Goal: Transaction & Acquisition: Purchase product/service

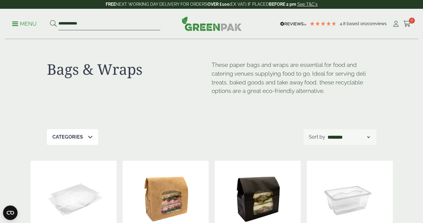
click at [107, 27] on input "**********" at bounding box center [109, 24] width 102 height 13
drag, startPoint x: 107, startPoint y: 27, endPoint x: 58, endPoint y: 28, distance: 49.4
click at [58, 28] on form "**********" at bounding box center [105, 24] width 110 height 13
type input "****"
click at [50, 20] on button at bounding box center [53, 24] width 7 height 8
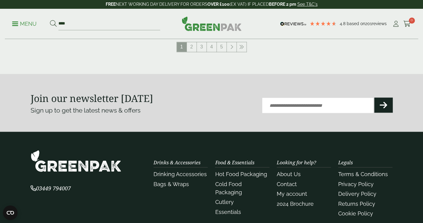
scroll to position [723, 0]
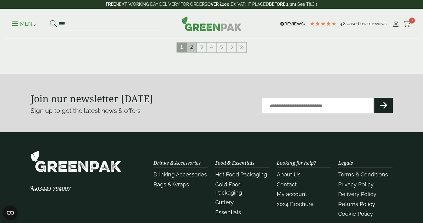
click at [195, 46] on link "2" at bounding box center [192, 47] width 10 height 10
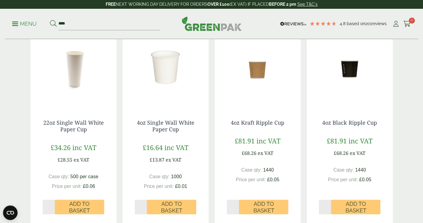
scroll to position [315, 0]
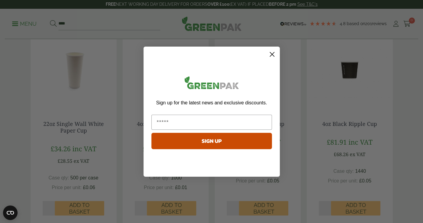
click at [272, 56] on circle "Close dialog" at bounding box center [272, 54] width 10 height 10
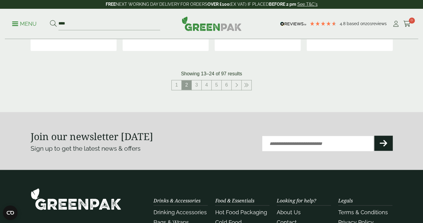
scroll to position [688, 0]
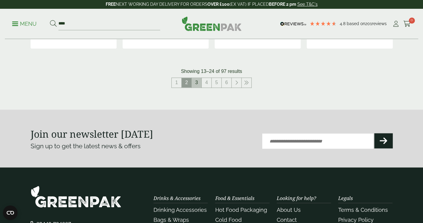
click at [197, 84] on link "3" at bounding box center [197, 83] width 10 height 10
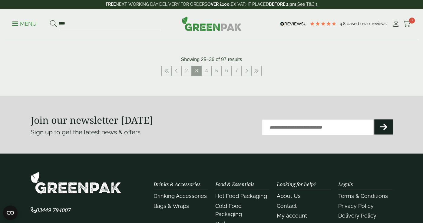
scroll to position [703, 0]
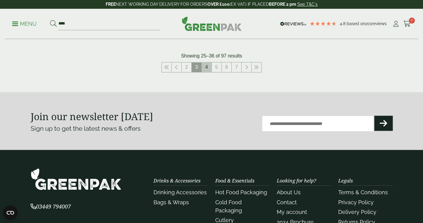
click at [209, 68] on link "4" at bounding box center [207, 67] width 10 height 10
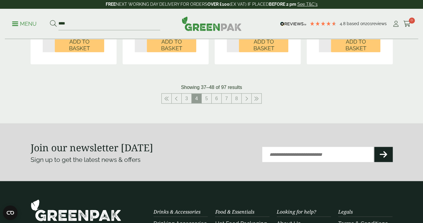
scroll to position [693, 0]
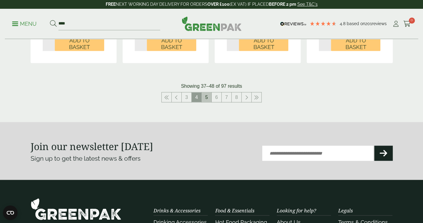
click at [206, 100] on link "5" at bounding box center [207, 97] width 10 height 10
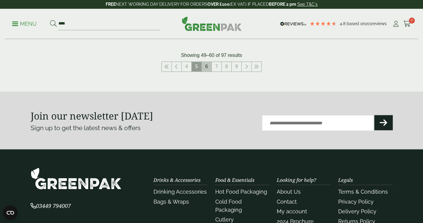
scroll to position [702, 0]
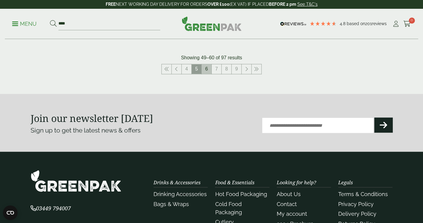
click at [208, 66] on link "6" at bounding box center [207, 69] width 10 height 10
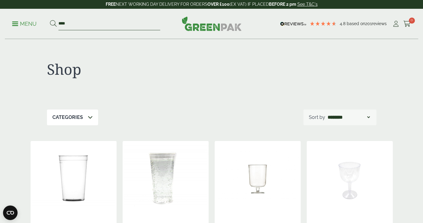
drag, startPoint x: 108, startPoint y: 26, endPoint x: 17, endPoint y: -4, distance: 95.9
type input "*********"
click at [50, 20] on button at bounding box center [53, 24] width 7 height 8
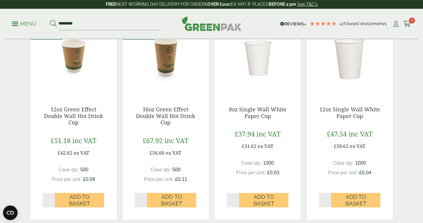
scroll to position [523, 0]
click at [282, 196] on span "Add to Basket" at bounding box center [263, 200] width 41 height 13
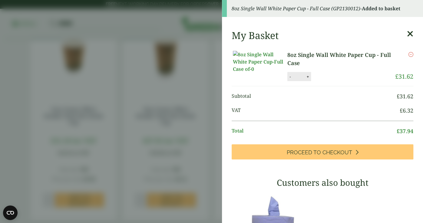
click at [134, 107] on aside "8oz Single Wall White Paper Cup - Full Case (GP2130012) - Added to basket My Ba…" at bounding box center [211, 111] width 423 height 223
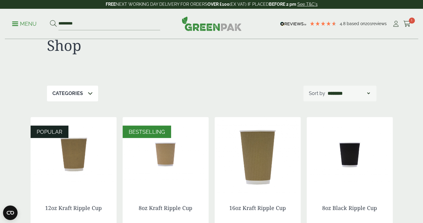
scroll to position [0, 0]
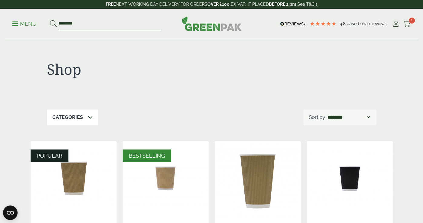
drag, startPoint x: 92, startPoint y: 22, endPoint x: 25, endPoint y: 12, distance: 68.6
click at [25, 12] on div "Menu ********* 4.8 Based on 201 reviews 1" at bounding box center [211, 24] width 413 height 30
type input "**********"
click at [50, 20] on button at bounding box center [53, 24] width 7 height 8
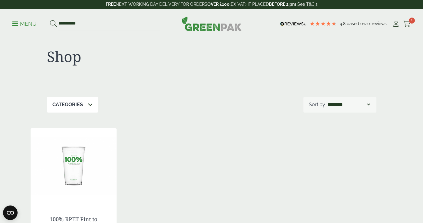
scroll to position [25, 0]
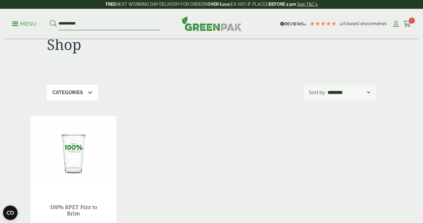
drag, startPoint x: 71, startPoint y: 25, endPoint x: 20, endPoint y: 13, distance: 52.2
click at [20, 13] on div "**********" at bounding box center [211, 24] width 413 height 30
type input "***"
click at [50, 20] on button at bounding box center [53, 24] width 7 height 8
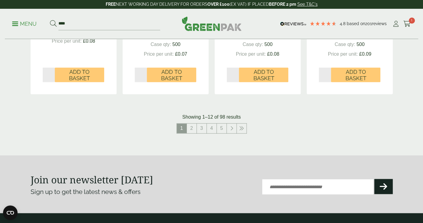
scroll to position [643, 0]
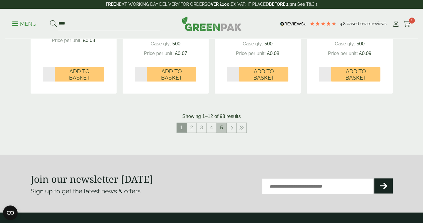
click at [224, 129] on link "5" at bounding box center [222, 128] width 10 height 10
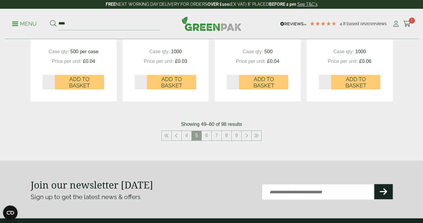
scroll to position [643, 0]
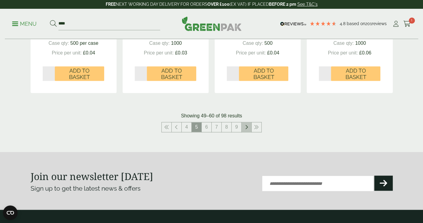
click at [244, 126] on link at bounding box center [247, 127] width 10 height 10
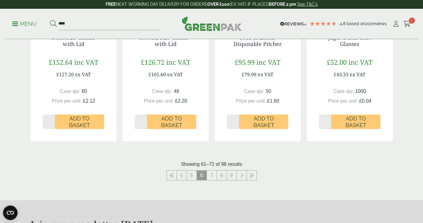
scroll to position [618, 0]
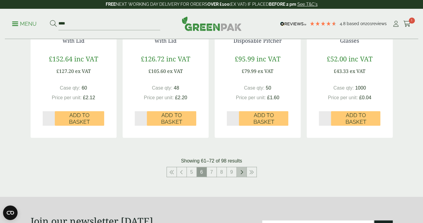
click at [241, 170] on icon at bounding box center [241, 172] width 3 height 5
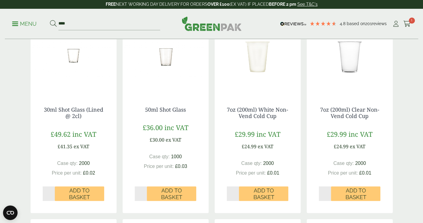
scroll to position [122, 0]
click at [349, 117] on link "7oz (200ml) Clear Non-Vend Cold Cup" at bounding box center [349, 113] width 59 height 14
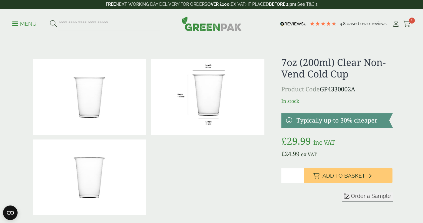
scroll to position [2, 0]
click at [299, 173] on input "*" at bounding box center [292, 175] width 22 height 15
type input "*"
click at [299, 173] on input "*" at bounding box center [292, 175] width 22 height 15
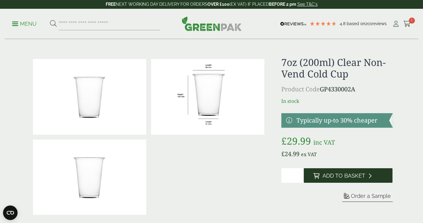
click at [326, 174] on span "Add to Basket" at bounding box center [343, 176] width 43 height 7
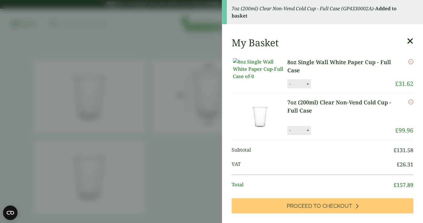
click at [289, 87] on button "-" at bounding box center [290, 83] width 5 height 5
type input "*"
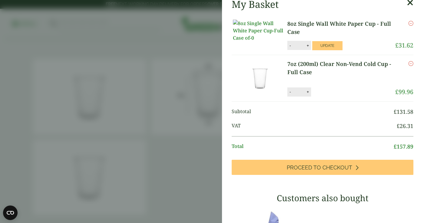
scroll to position [3, 0]
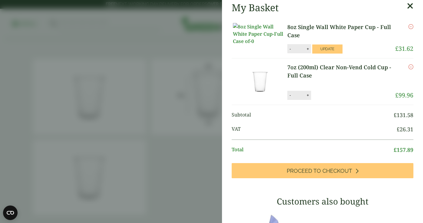
click at [290, 98] on button "-" at bounding box center [290, 95] width 5 height 5
type input "*"
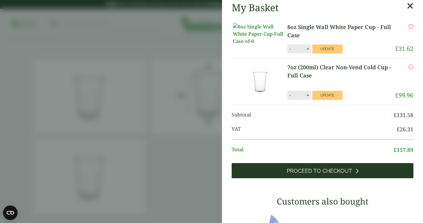
click at [293, 174] on span "Proceed to Checkout" at bounding box center [319, 171] width 65 height 7
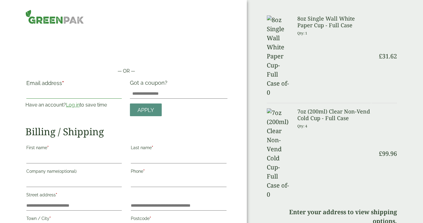
click at [80, 96] on input "Email address *" at bounding box center [74, 94] width 96 height 10
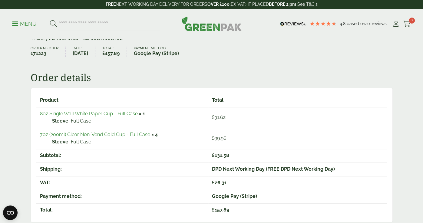
scroll to position [60, 0]
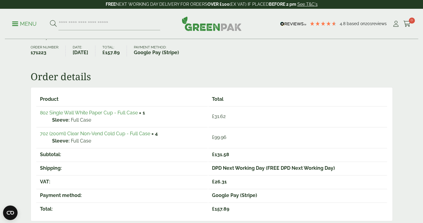
click at [142, 134] on link "7oz (200ml) Clear Non-Vend Cold Cup - Full Case" at bounding box center [95, 134] width 110 height 6
